Goal: Task Accomplishment & Management: Use online tool/utility

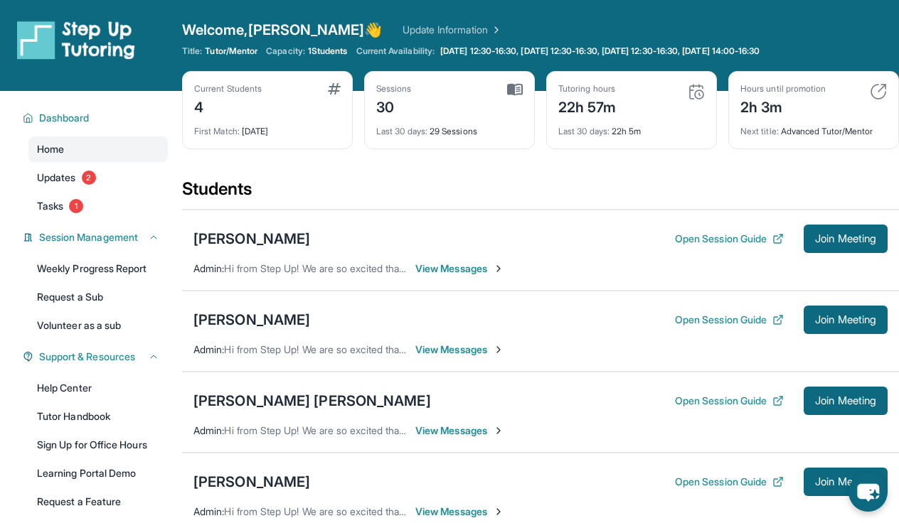
scroll to position [92, 0]
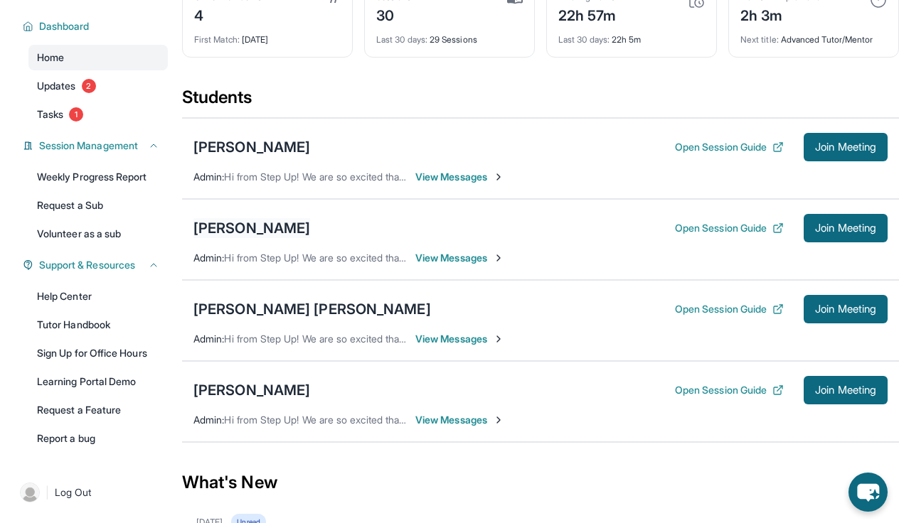
click at [292, 225] on div "[PERSON_NAME]" at bounding box center [251, 228] width 117 height 20
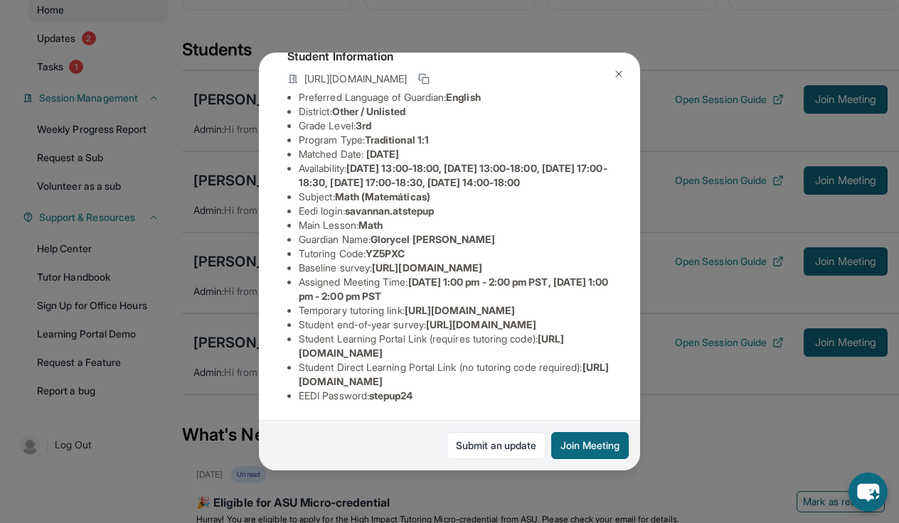
scroll to position [236, 3]
drag, startPoint x: 372, startPoint y: 395, endPoint x: 434, endPoint y: 395, distance: 62.6
click at [435, 395] on li "EEDI Password : stepup24" at bounding box center [455, 396] width 313 height 14
copy span "stepup24"
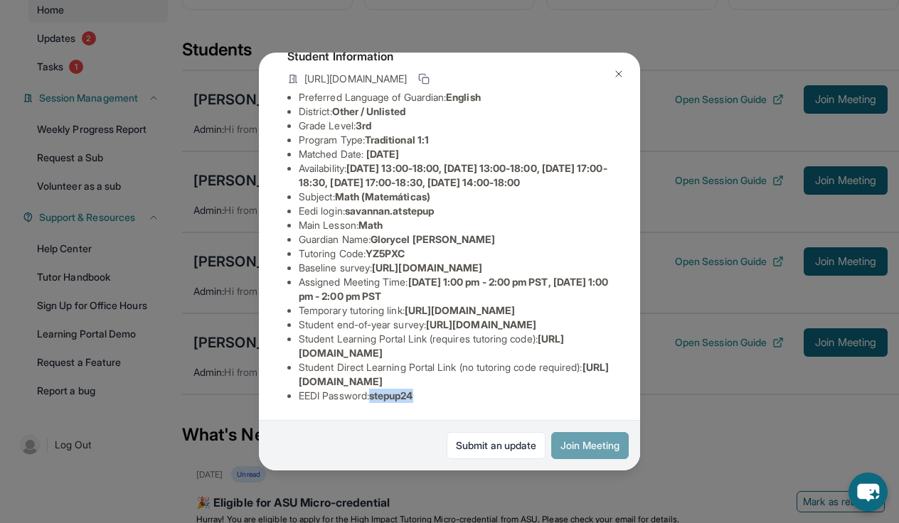
click at [595, 451] on button "Join Meeting" at bounding box center [590, 445] width 78 height 27
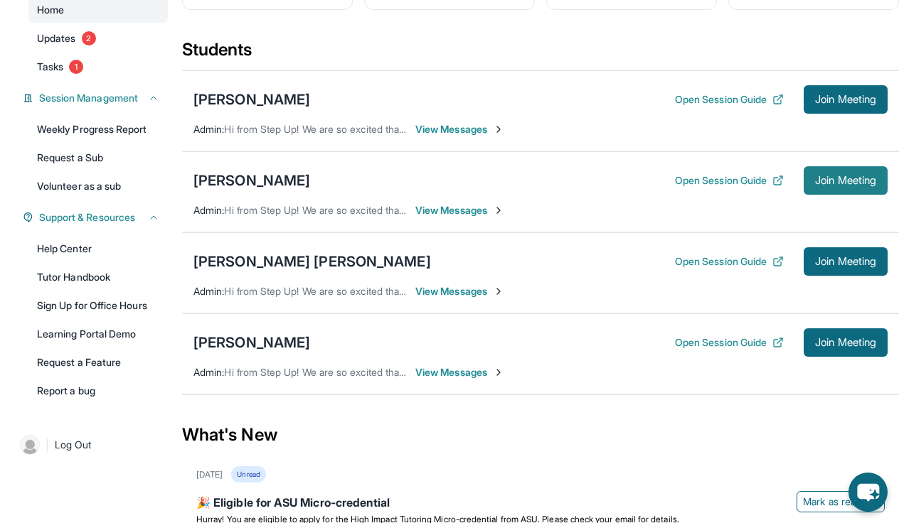
click at [821, 179] on span "Join Meeting" at bounding box center [845, 180] width 61 height 9
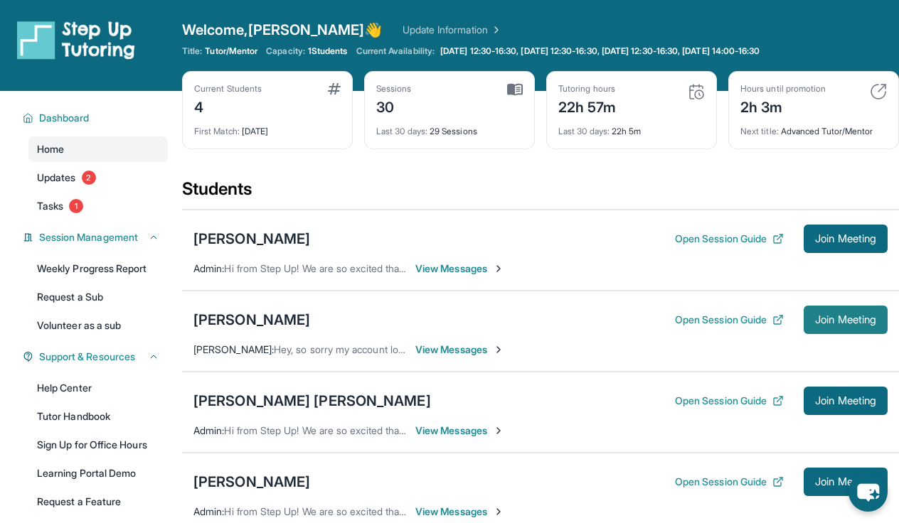
click at [838, 311] on button "Join Meeting" at bounding box center [845, 320] width 84 height 28
